Goal: Information Seeking & Learning: Understand process/instructions

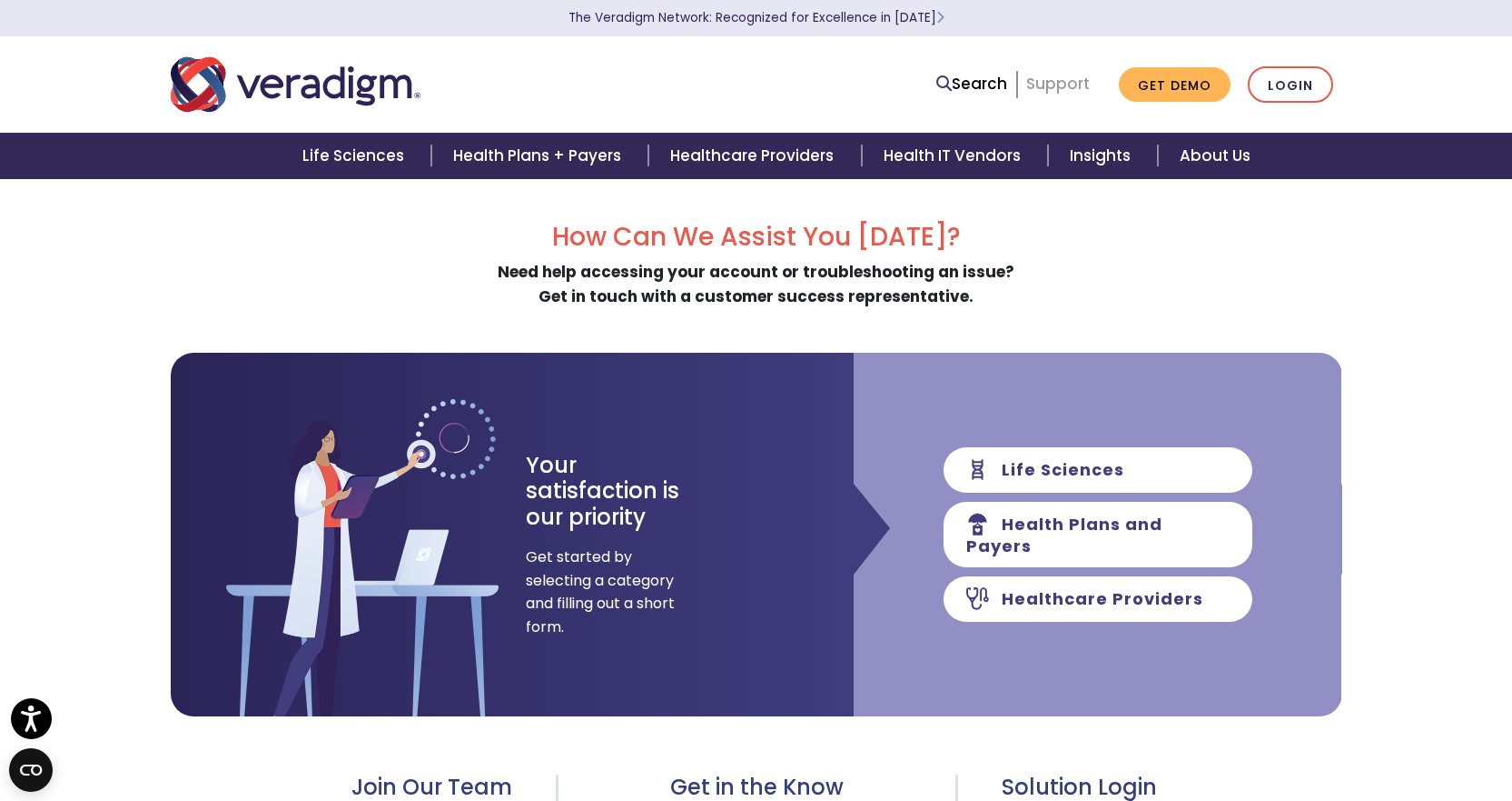
click at [1059, 85] on link "Support" at bounding box center [1058, 83] width 64 height 22
click at [1070, 90] on link "Support" at bounding box center [1058, 83] width 64 height 22
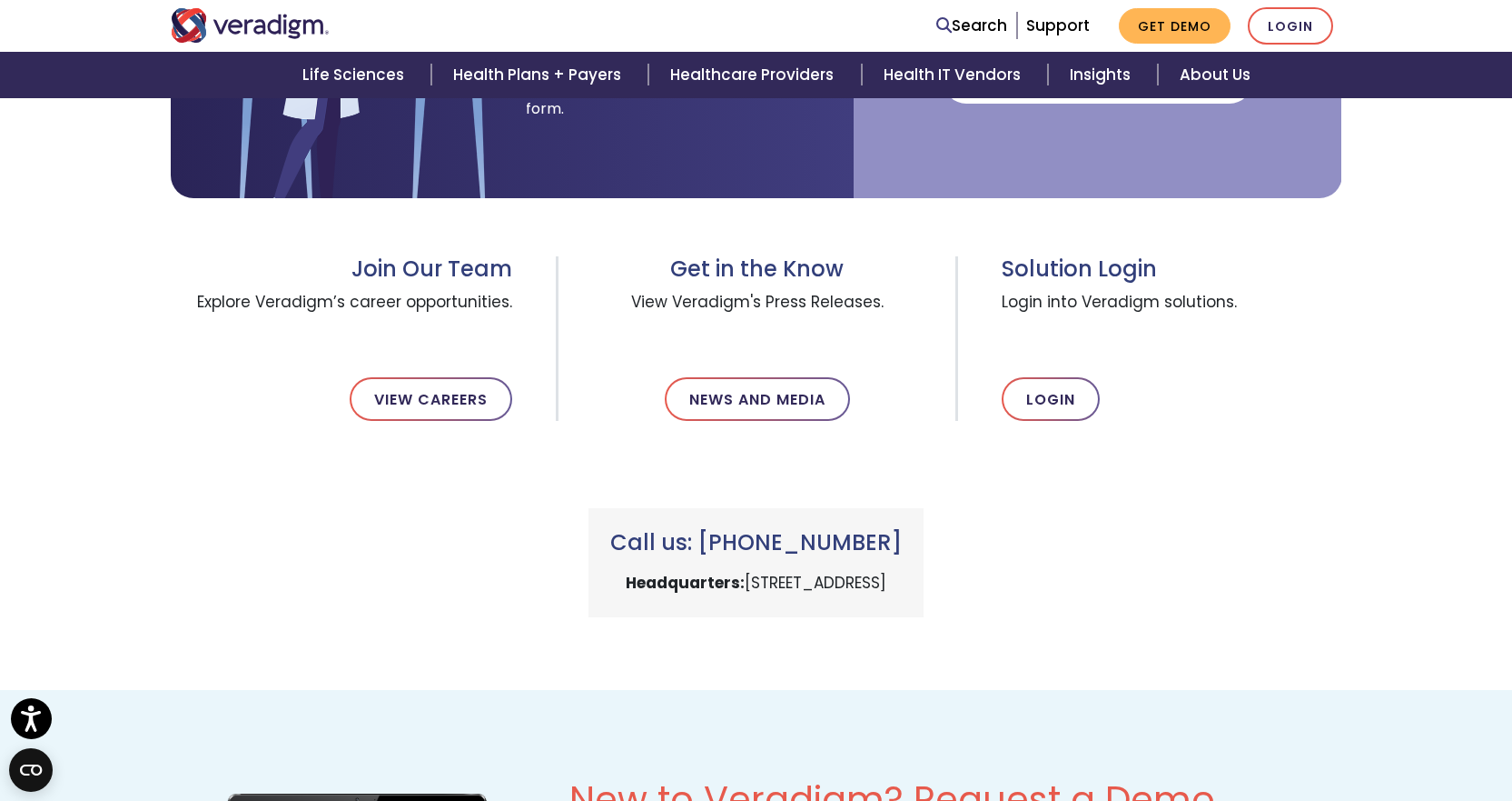
scroll to position [454, 0]
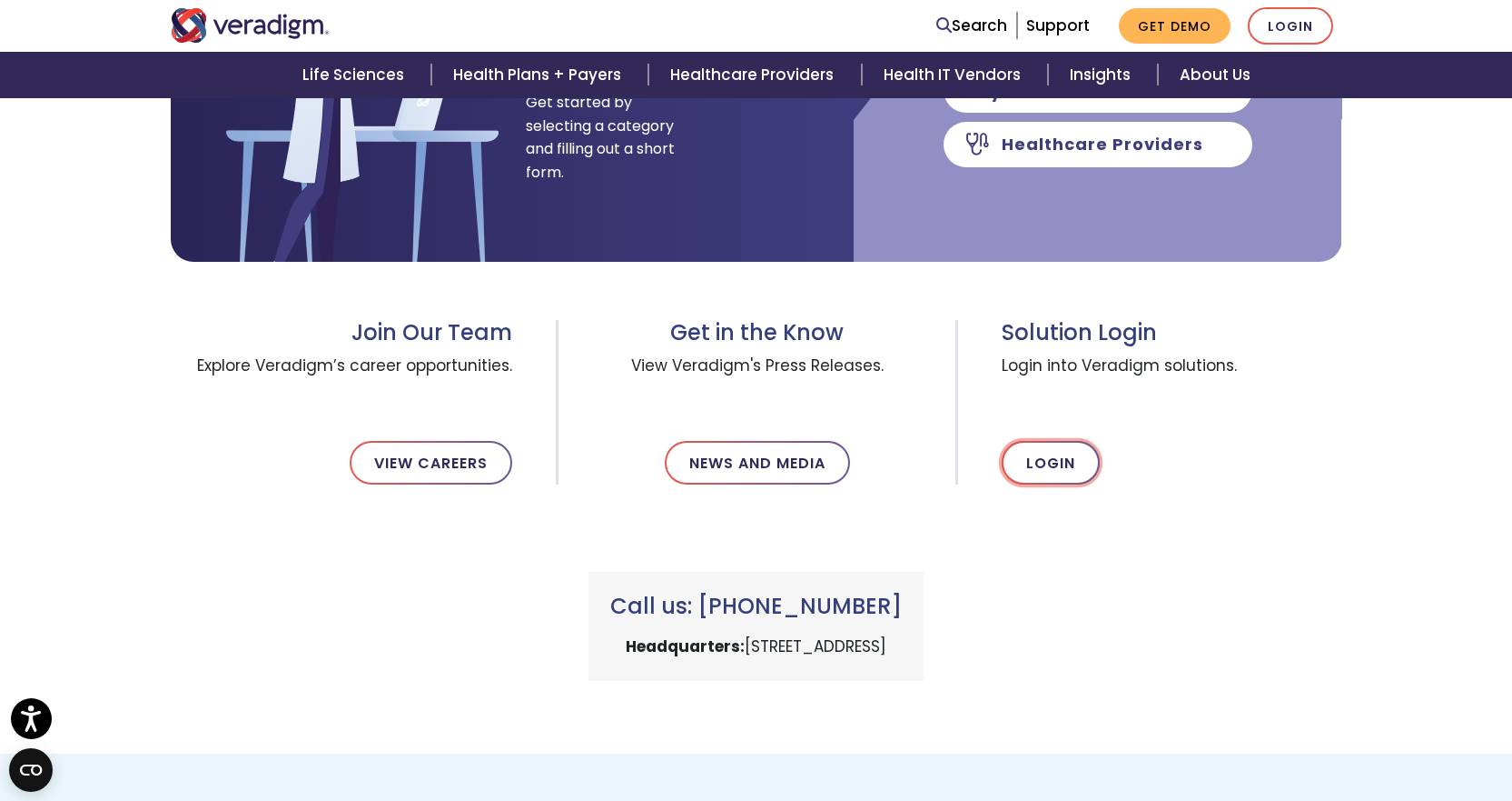
click at [1065, 477] on link "Login" at bounding box center [1051, 463] width 98 height 43
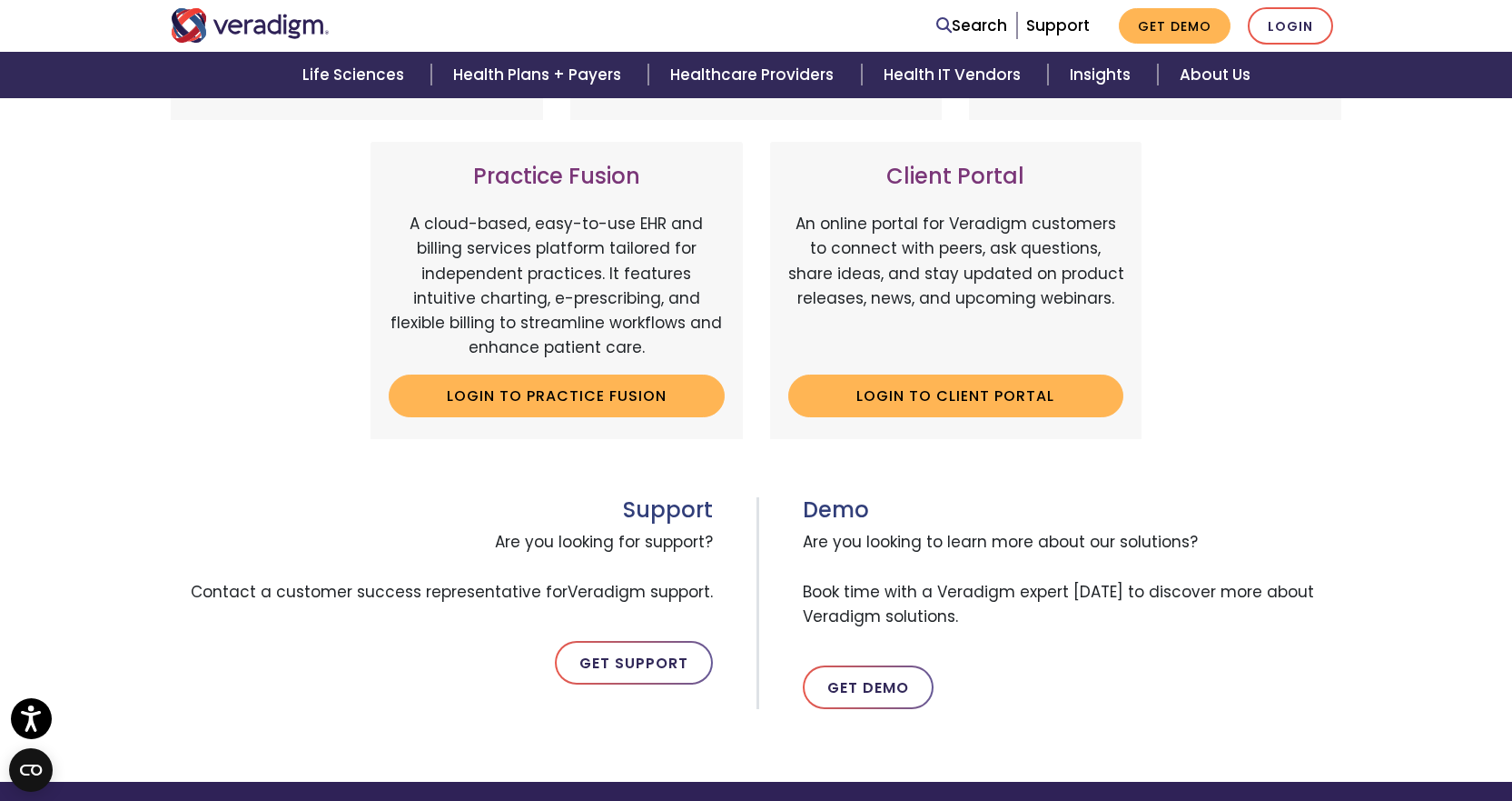
scroll to position [636, 0]
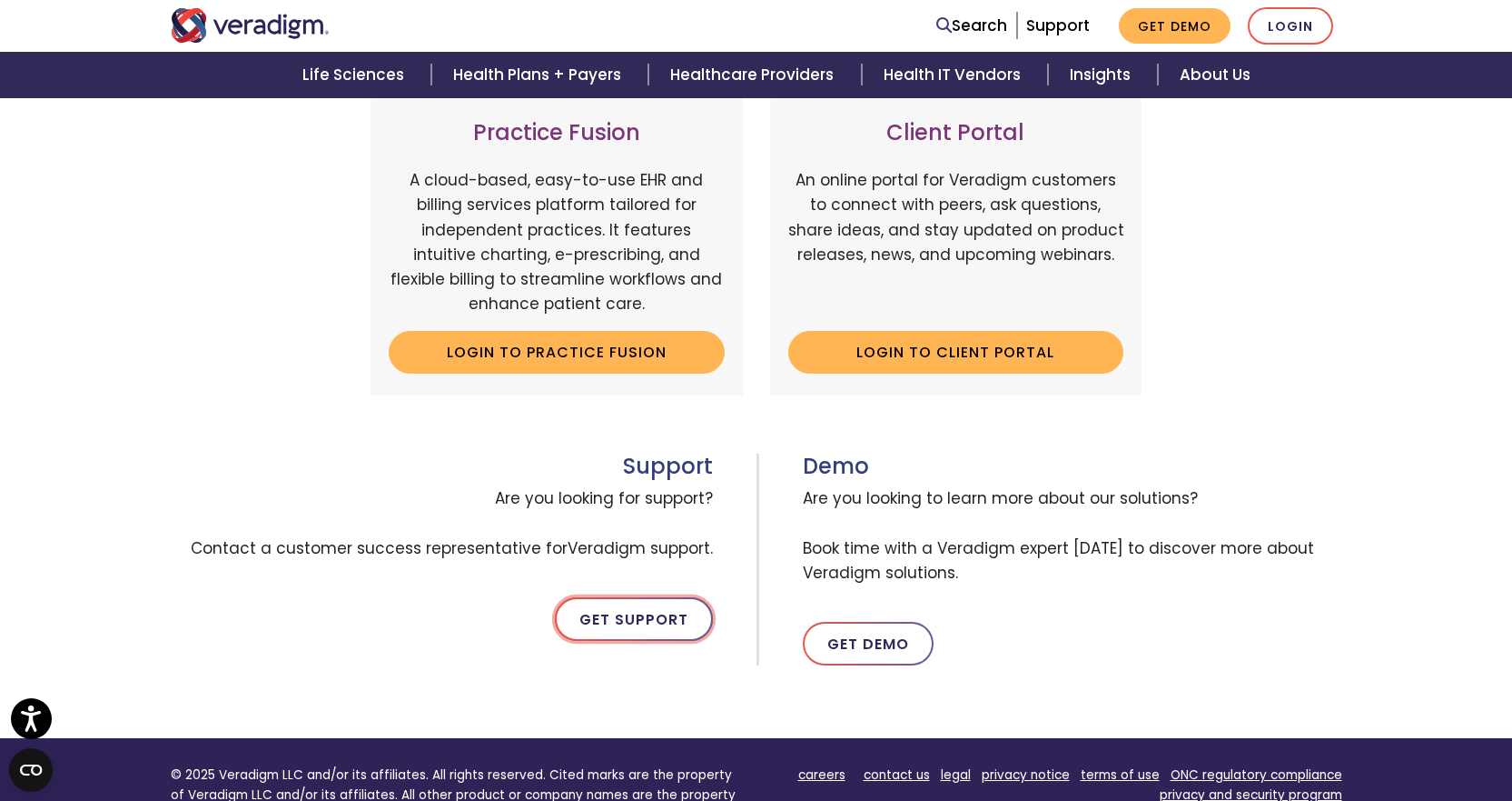
click at [642, 627] on link "Get Support" at bounding box center [634, 619] width 158 height 43
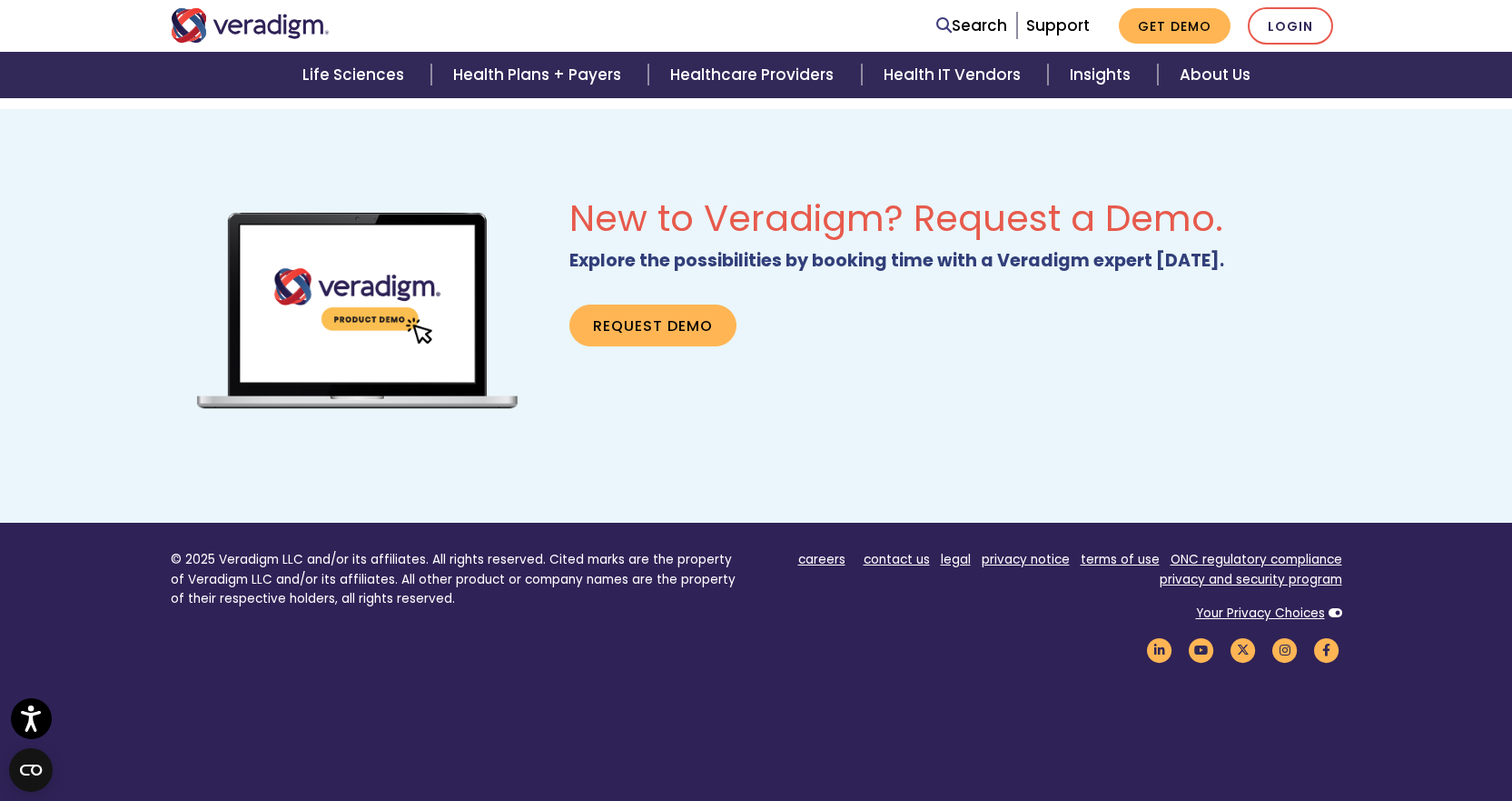
scroll to position [1182, 0]
